Goal: Transaction & Acquisition: Book appointment/travel/reservation

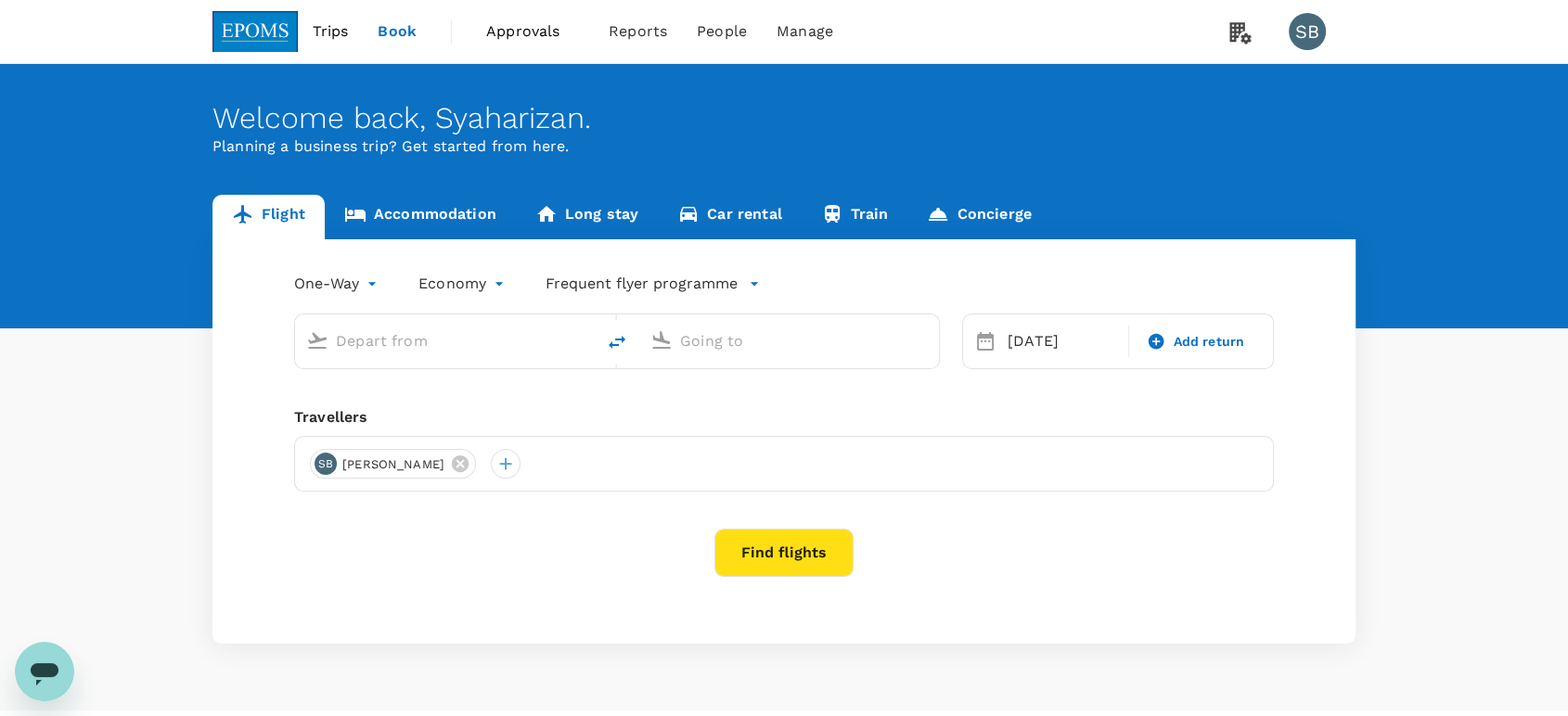
type input "Kuala Lumpur Intl ([GEOGRAPHIC_DATA])"
type input "Kota Kinabalu Intl (BKI)"
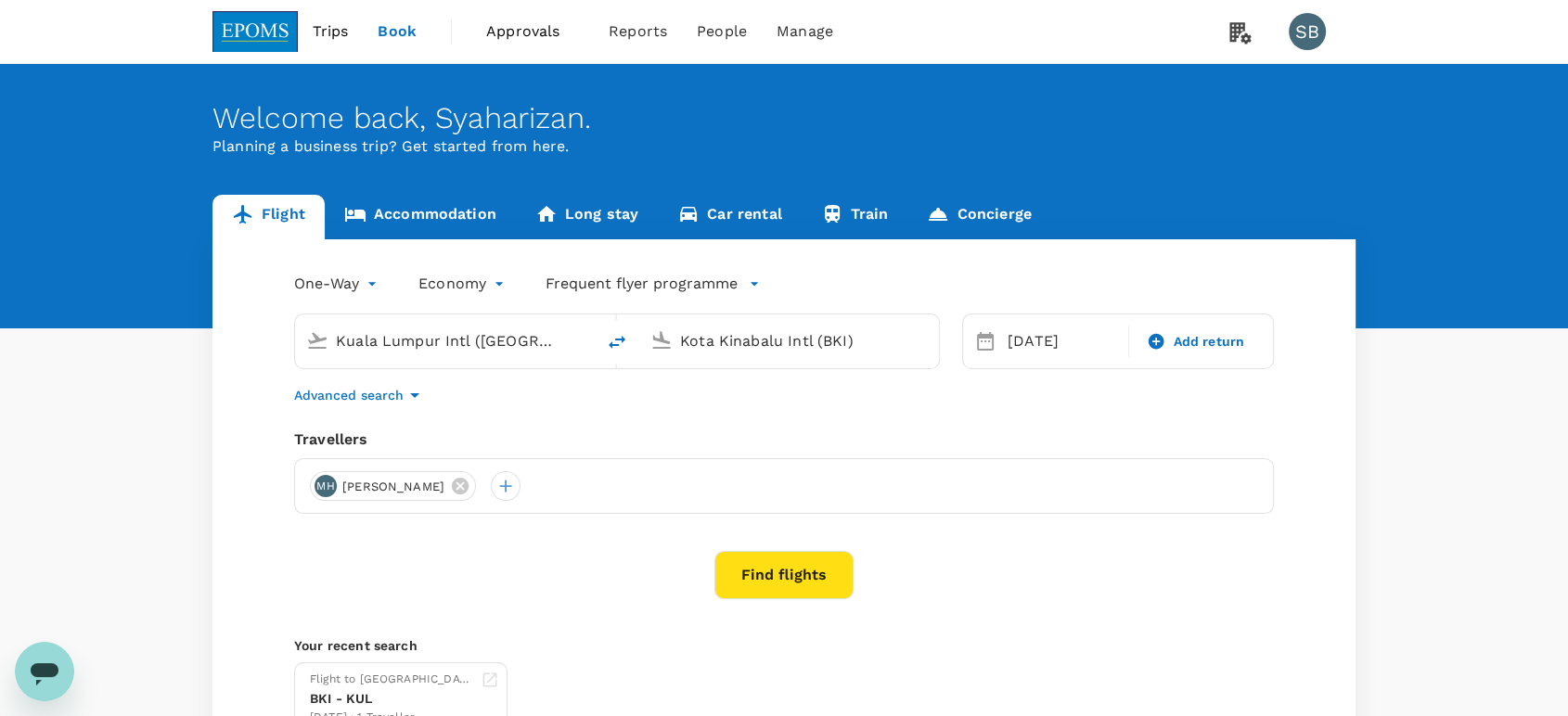
click at [471, 483] on icon at bounding box center [460, 486] width 21 height 21
click at [336, 481] on div at bounding box center [324, 486] width 29 height 29
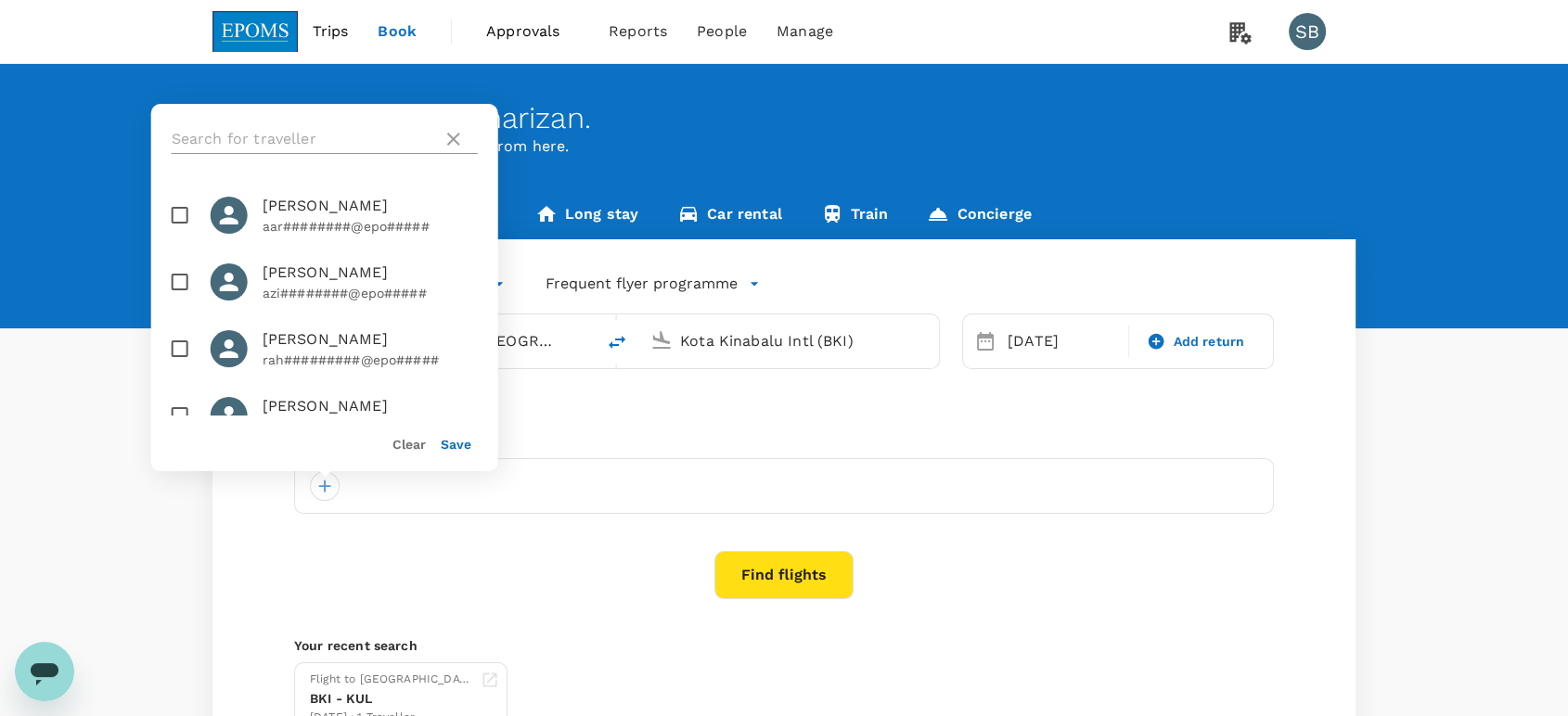
click at [213, 138] on input "text" at bounding box center [303, 138] width 263 height 29
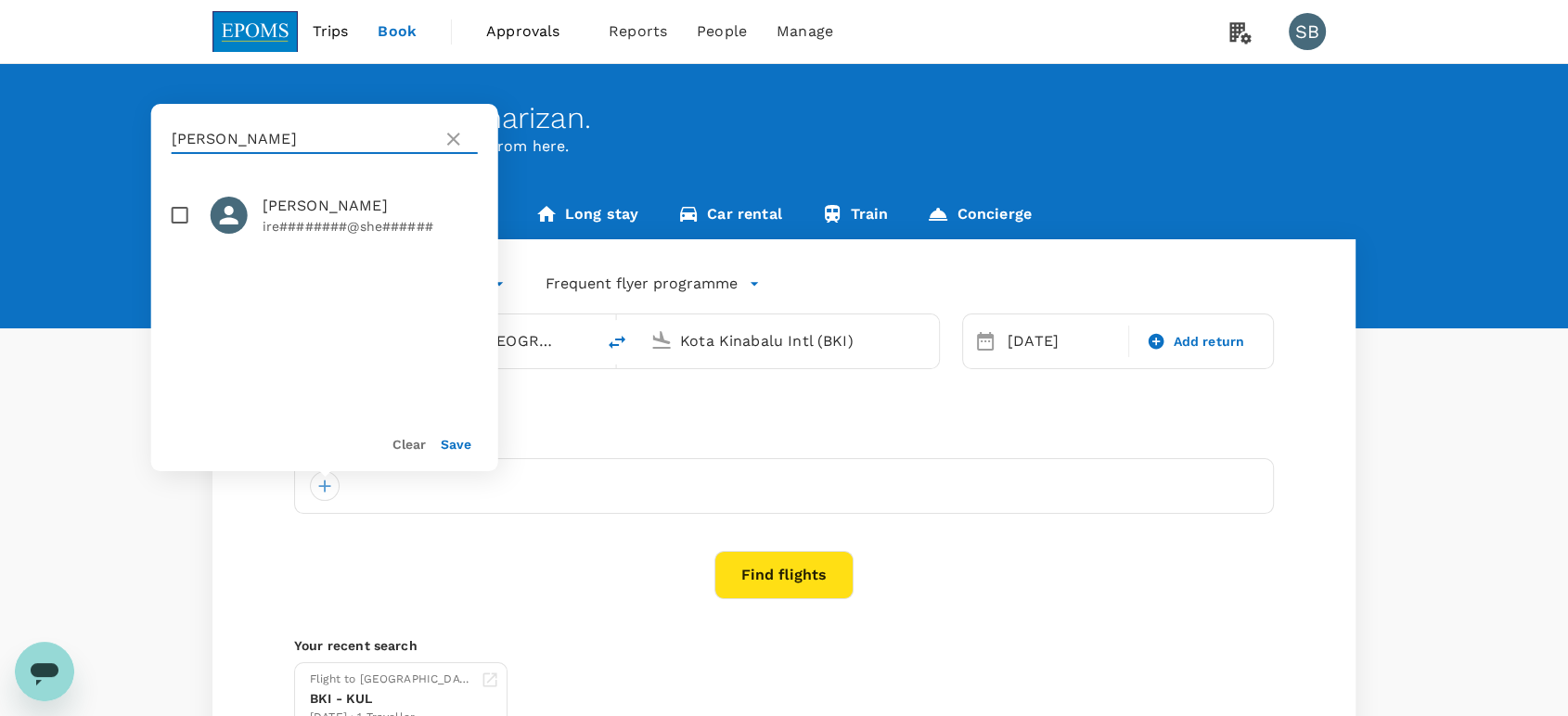
type input "[PERSON_NAME]"
click at [175, 219] on input "checkbox" at bounding box center [179, 215] width 39 height 39
checkbox input "true"
click at [447, 446] on button "Save" at bounding box center [456, 444] width 30 height 15
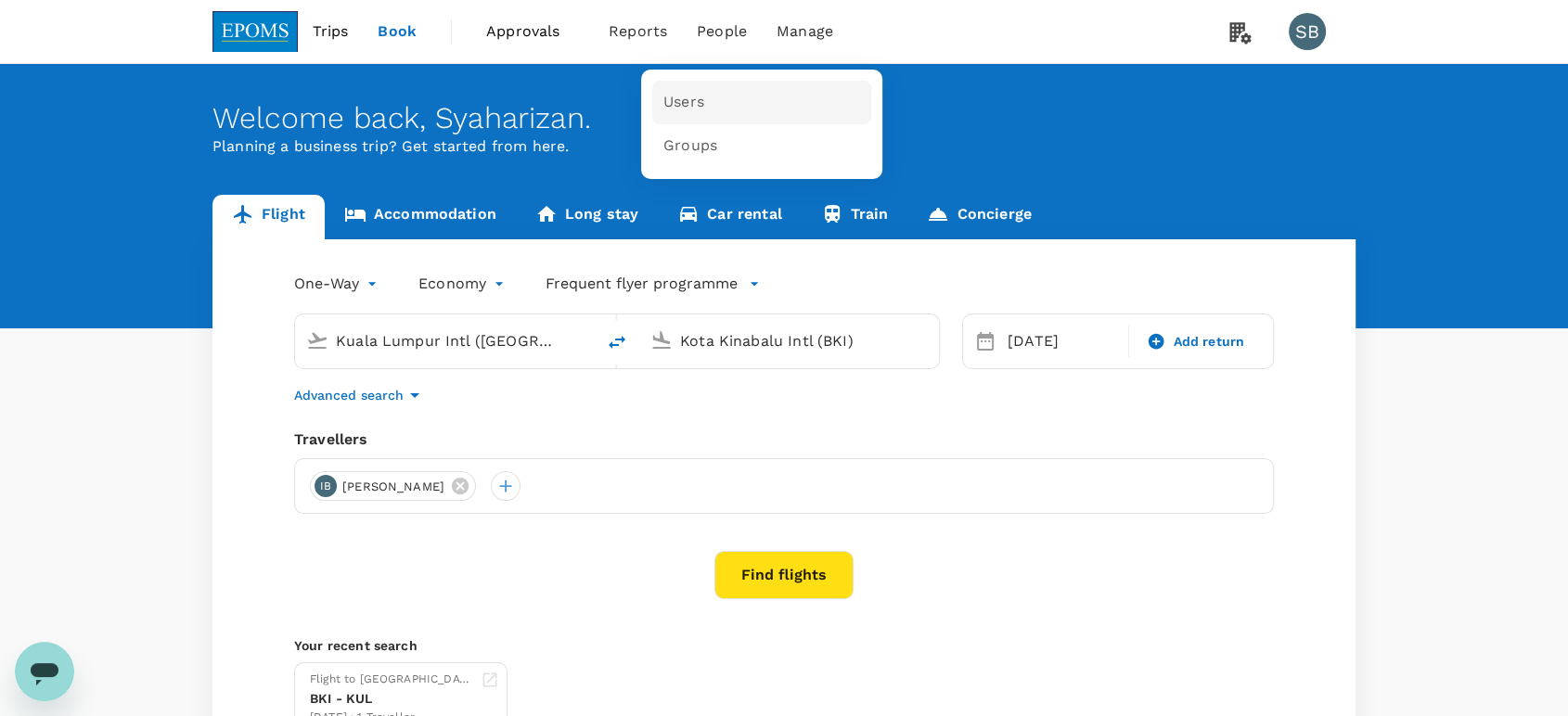
click at [663, 99] on span "Users" at bounding box center [683, 102] width 41 height 22
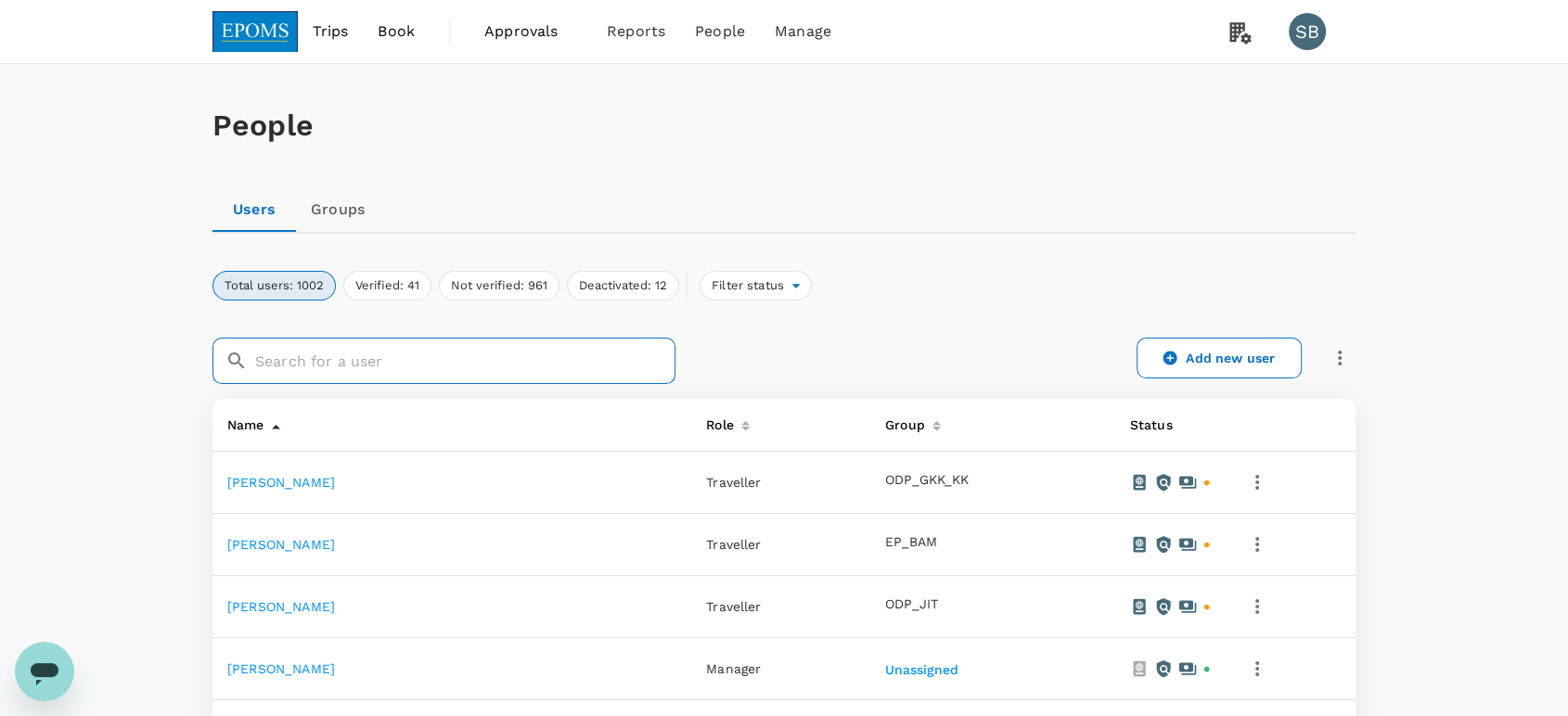
click at [386, 369] on input "text" at bounding box center [465, 361] width 421 height 46
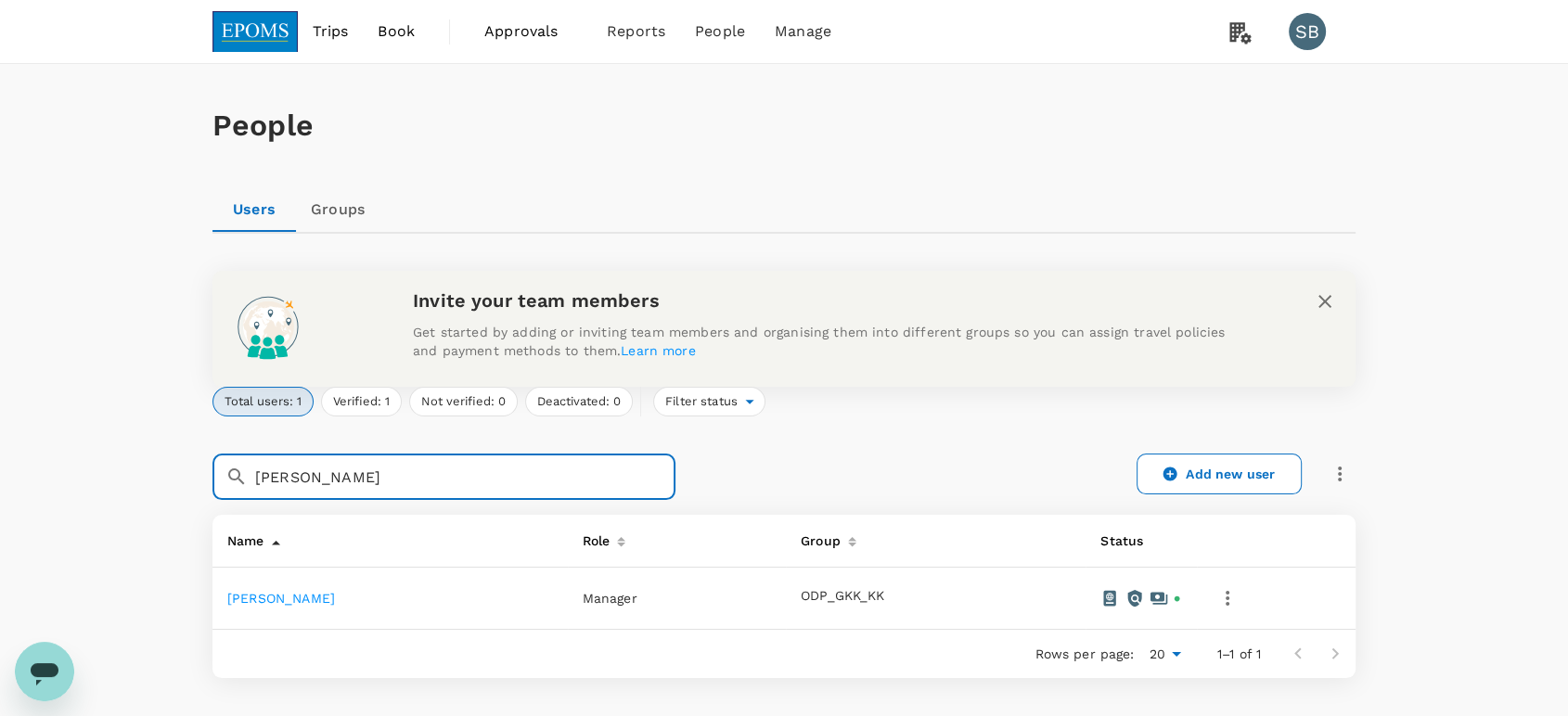
type input "[PERSON_NAME]"
click at [298, 596] on link "[PERSON_NAME]" at bounding box center [281, 599] width 108 height 15
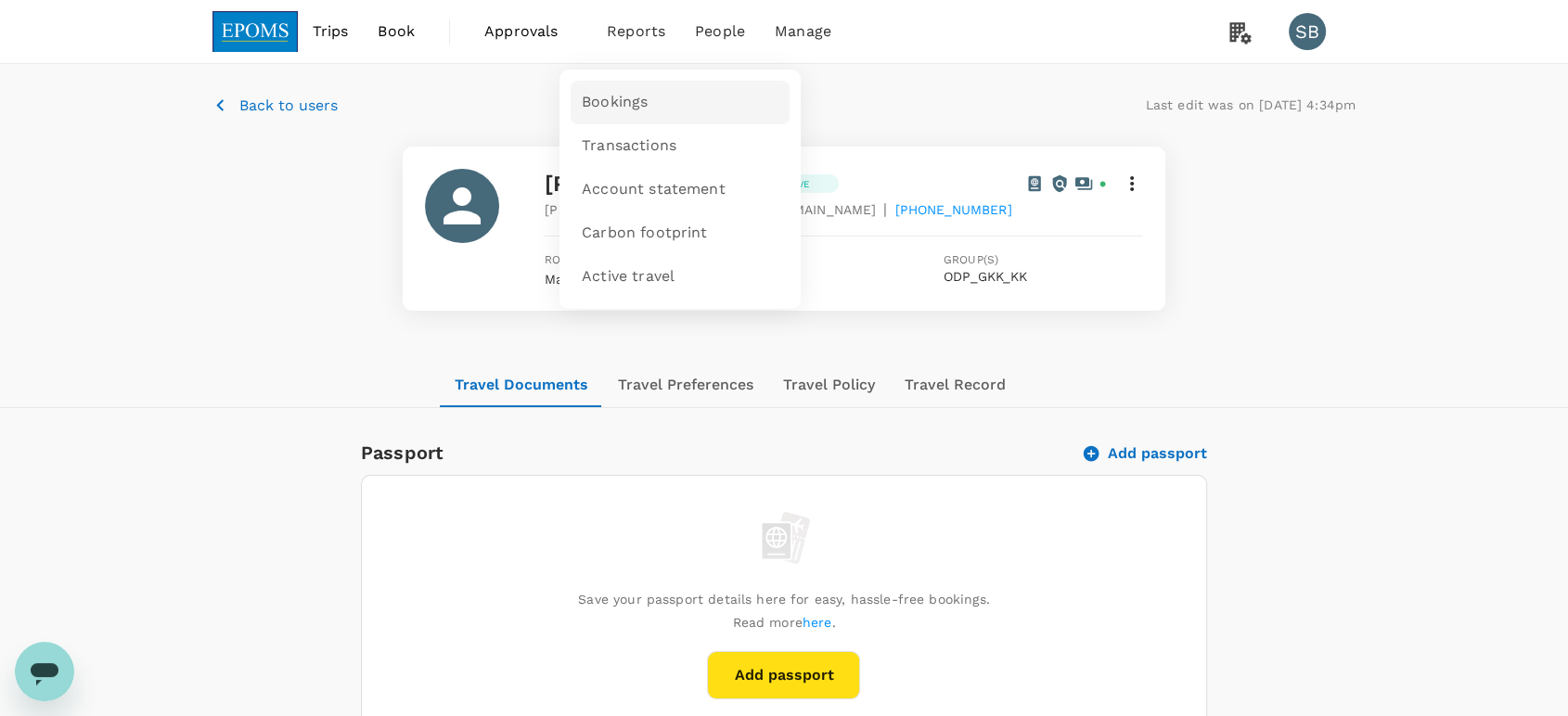
click at [635, 95] on span "Bookings" at bounding box center [615, 102] width 66 height 22
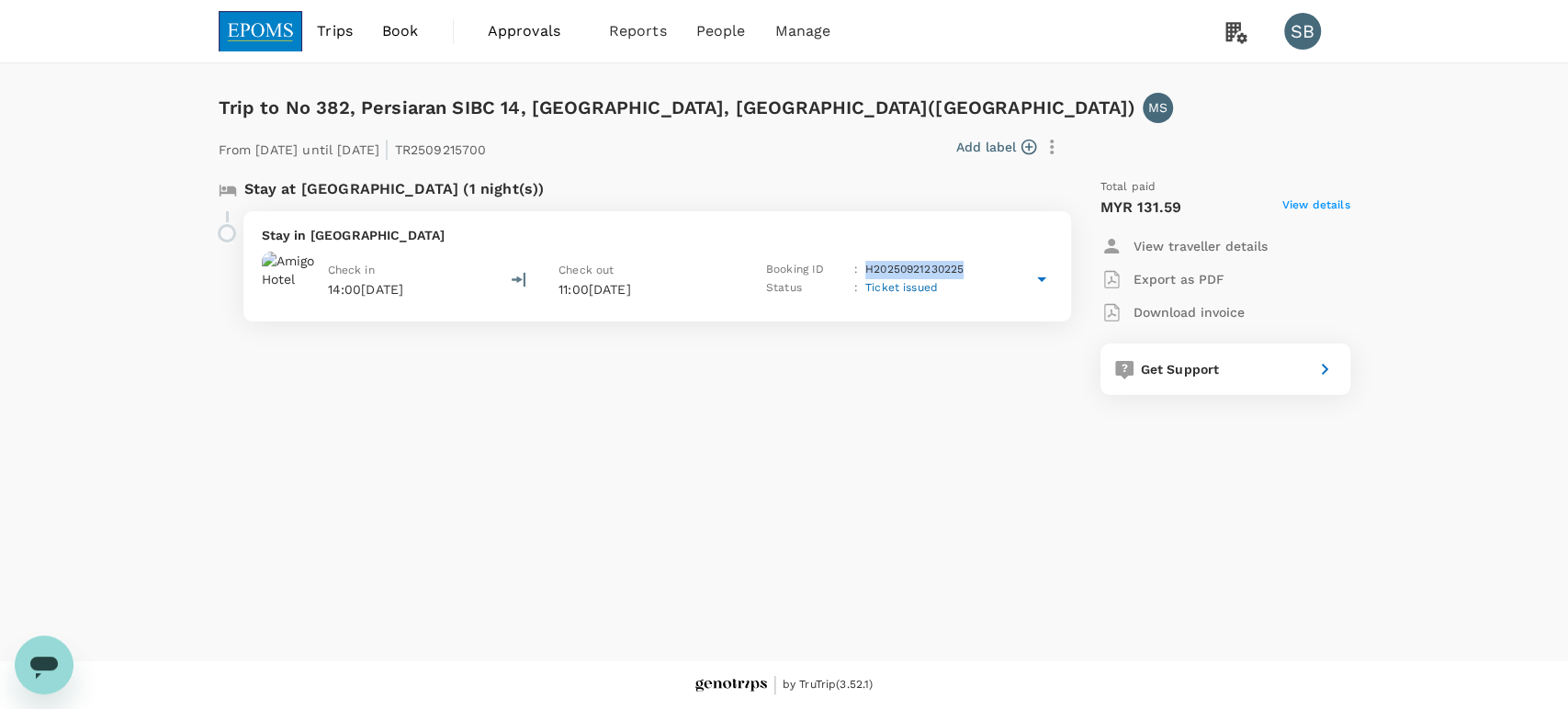
drag, startPoint x: 968, startPoint y: 270, endPoint x: 865, endPoint y: 268, distance: 103.0
click at [865, 268] on div "Booking ID : H20250921230225" at bounding box center [870, 270] width 209 height 19
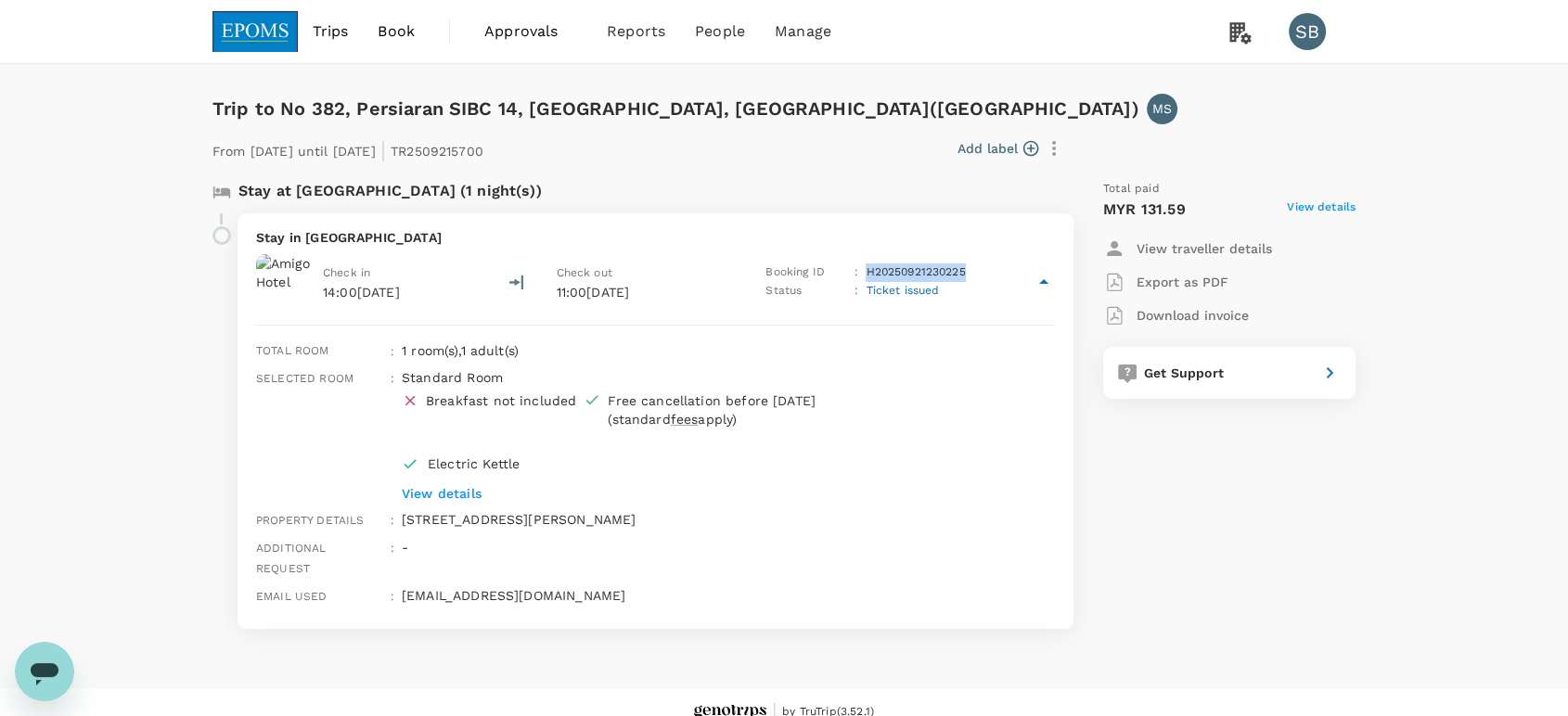
copy p "H20250921230225"
click at [1198, 552] on div "Total paid MYR 131.59 View details View traveller details Export as PDF Downloa…" at bounding box center [1211, 403] width 290 height 478
click at [230, 24] on img at bounding box center [255, 31] width 85 height 41
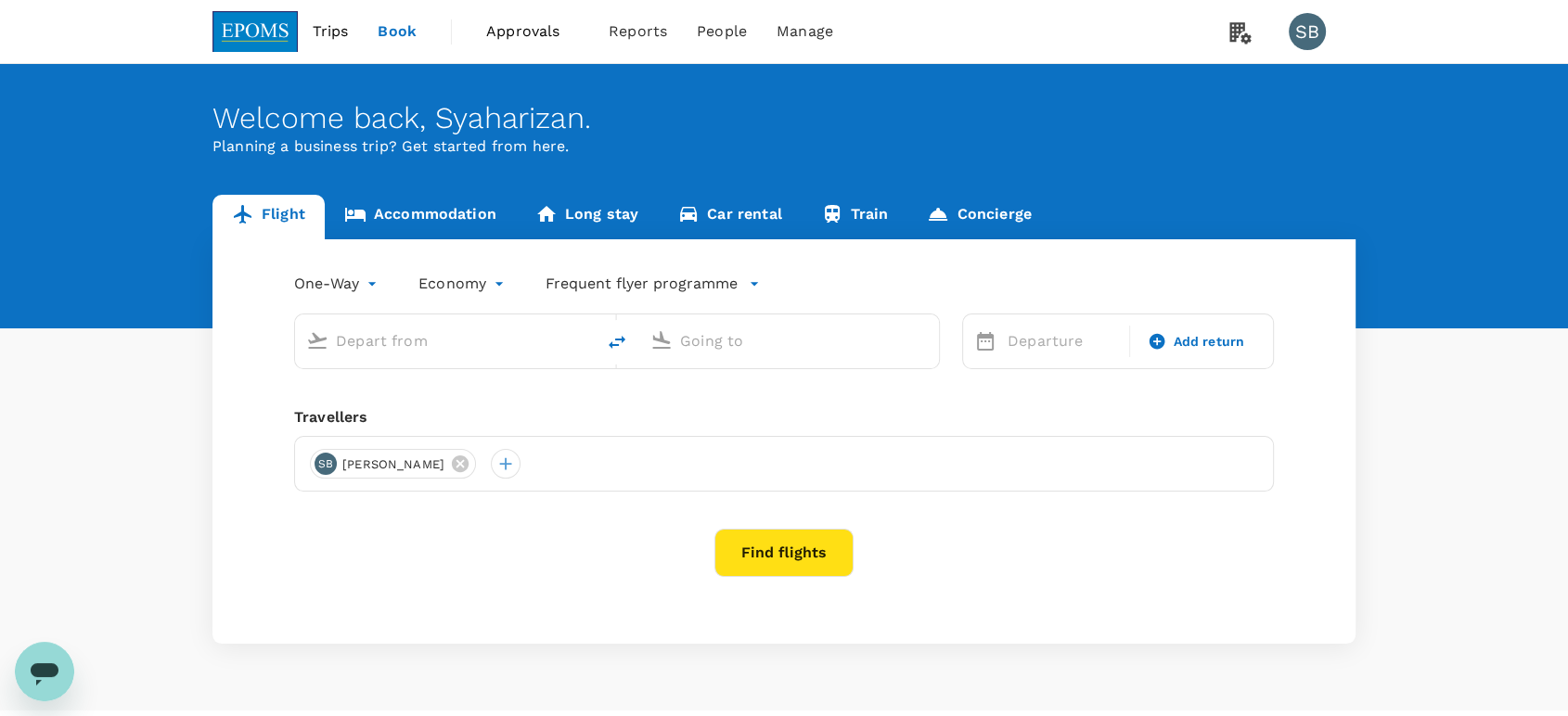
type input "Kuala Lumpur Intl ([GEOGRAPHIC_DATA])"
type input "Kota Kinabalu Intl (BKI)"
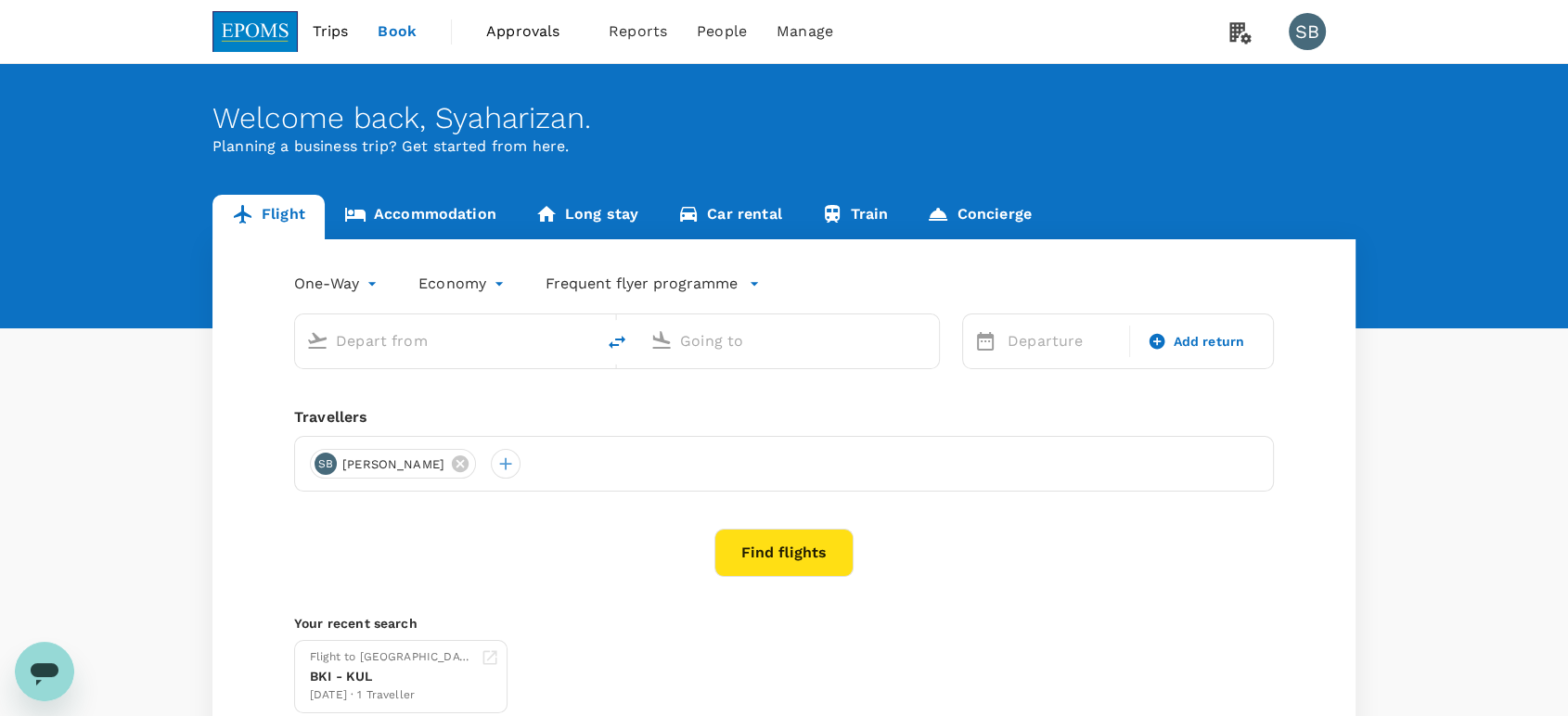
type input "Kuala Lumpur Intl ([GEOGRAPHIC_DATA])"
type input "Kota Kinabalu Intl (BKI)"
